Goal: Task Accomplishment & Management: Manage account settings

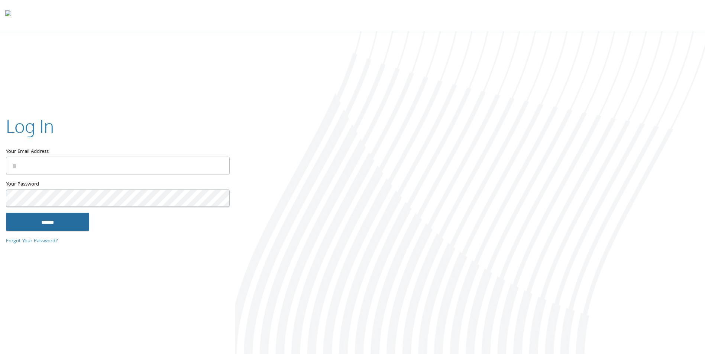
type input "**********"
click at [73, 225] on input "******" at bounding box center [47, 222] width 83 height 18
type input "**********"
click at [67, 219] on input "******" at bounding box center [47, 222] width 83 height 18
